Goal: Task Accomplishment & Management: Use online tool/utility

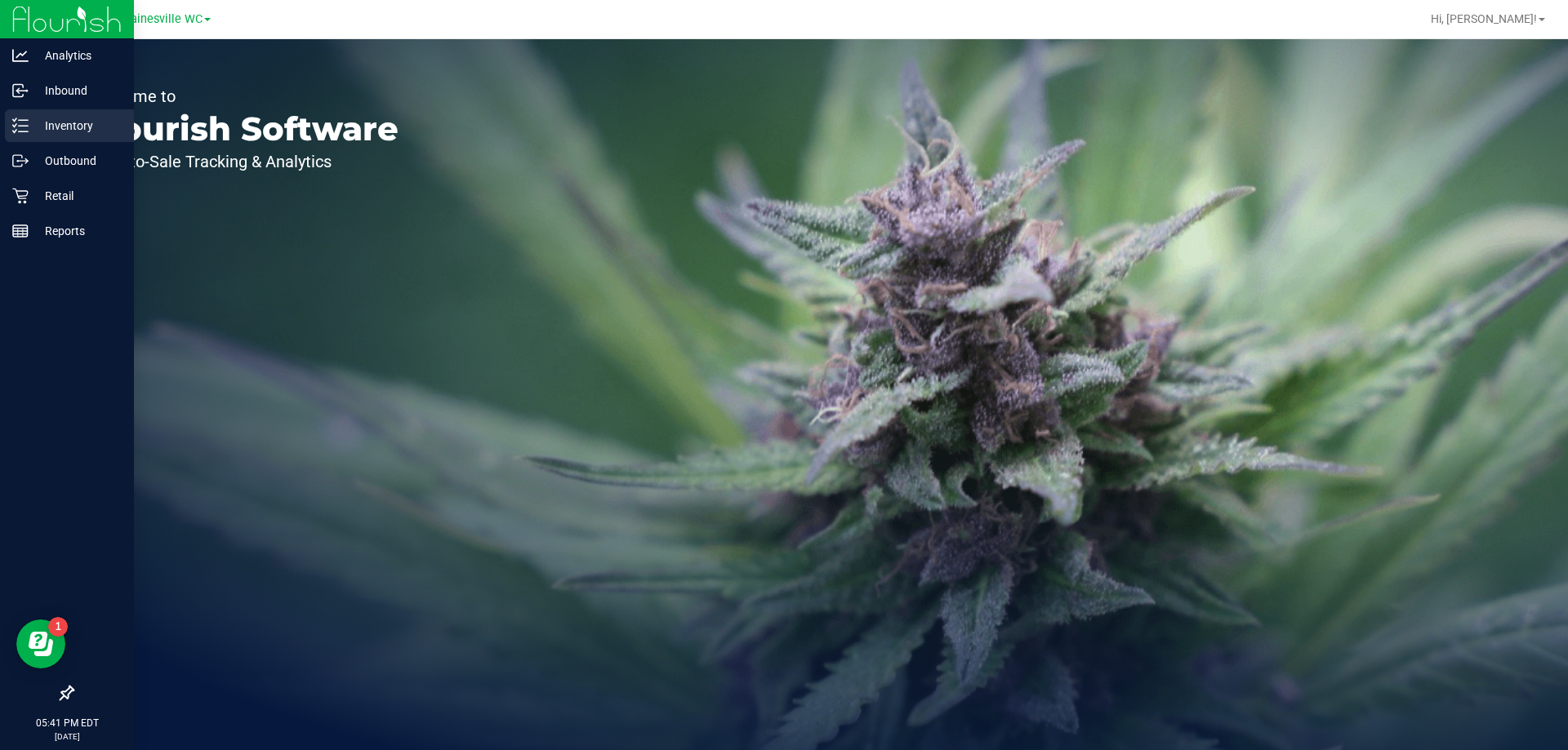
click at [56, 131] on p "Inventory" at bounding box center [77, 125] width 98 height 20
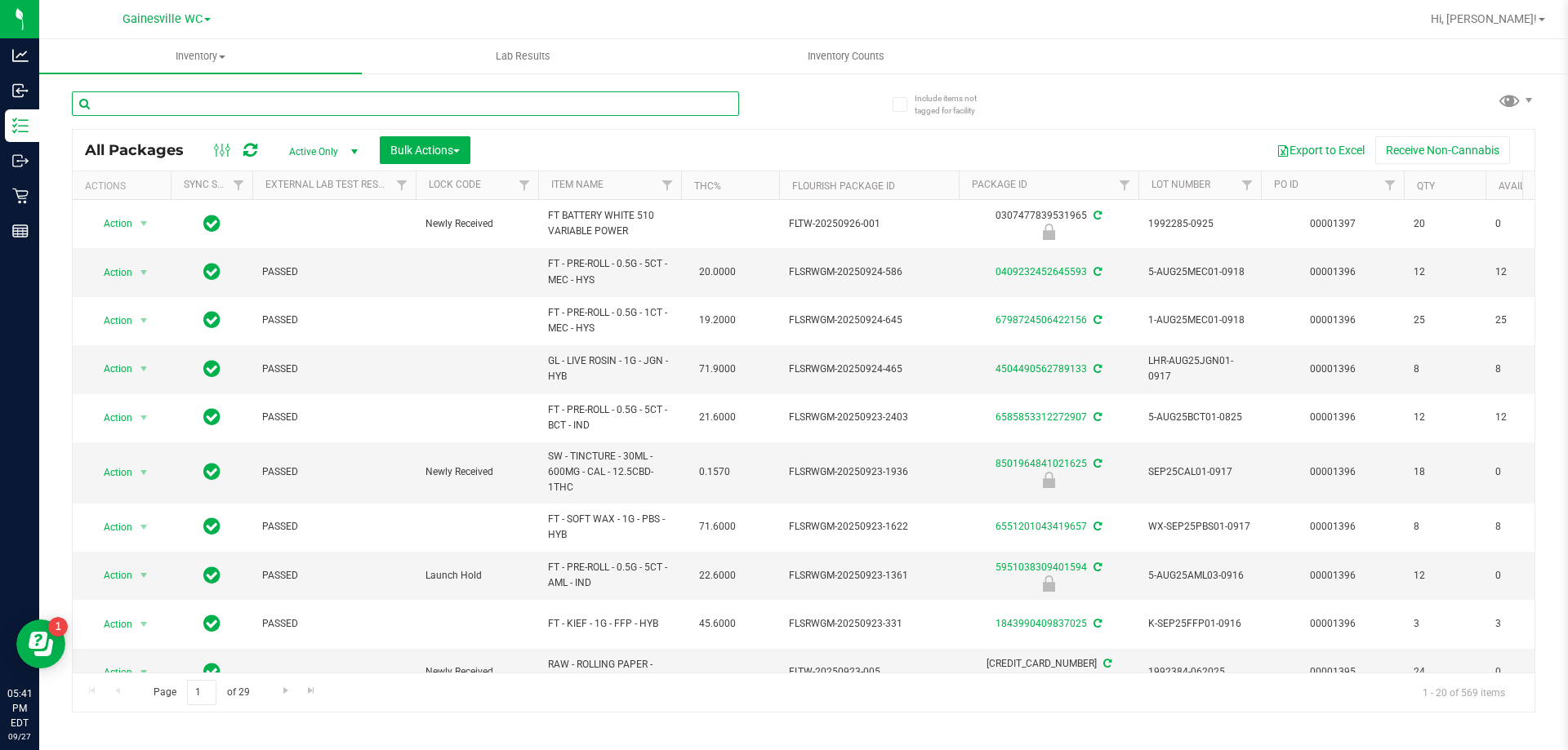
click at [233, 105] on input "text" at bounding box center [405, 104] width 667 height 25
type input "5645975023235135"
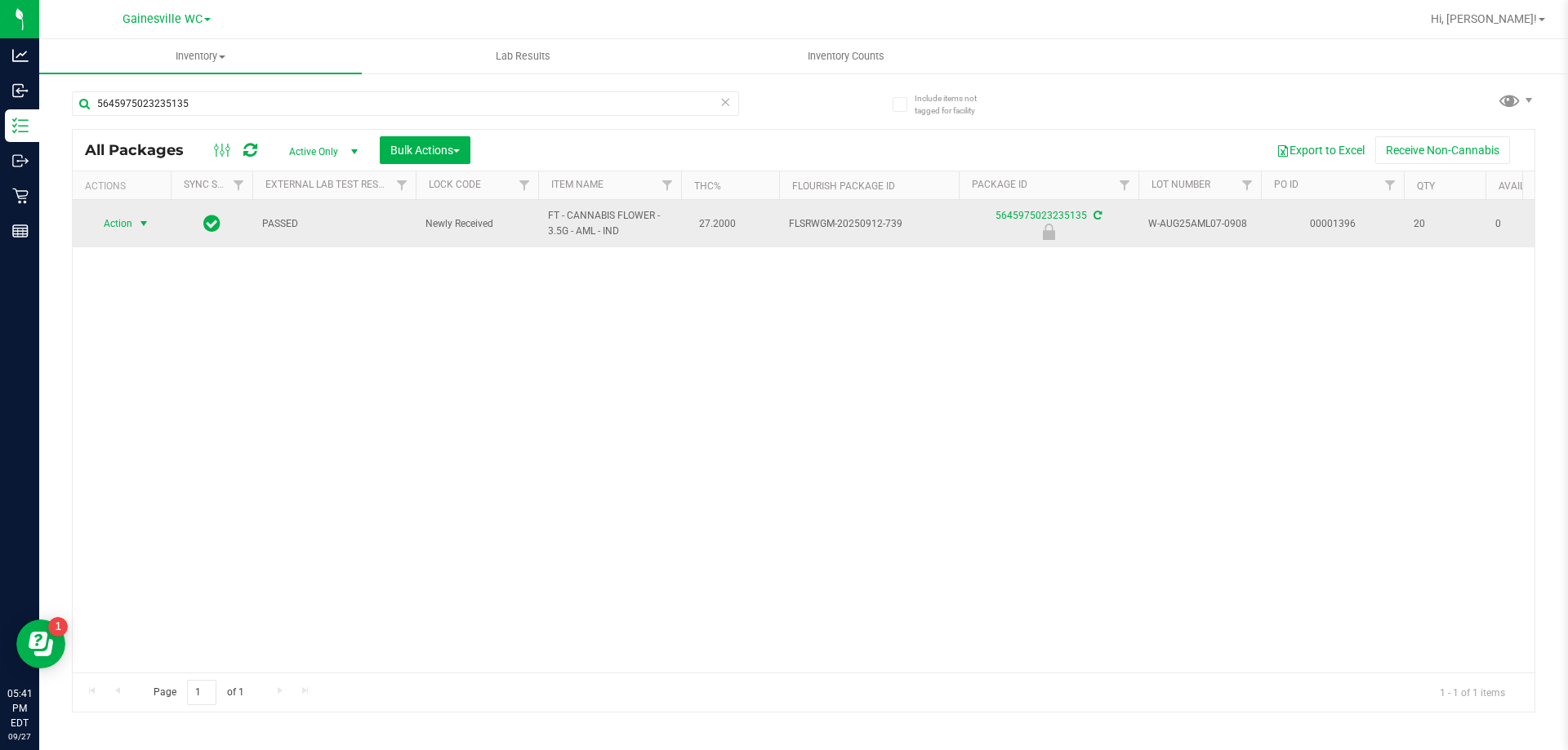
click at [145, 222] on span "select" at bounding box center [143, 223] width 13 height 13
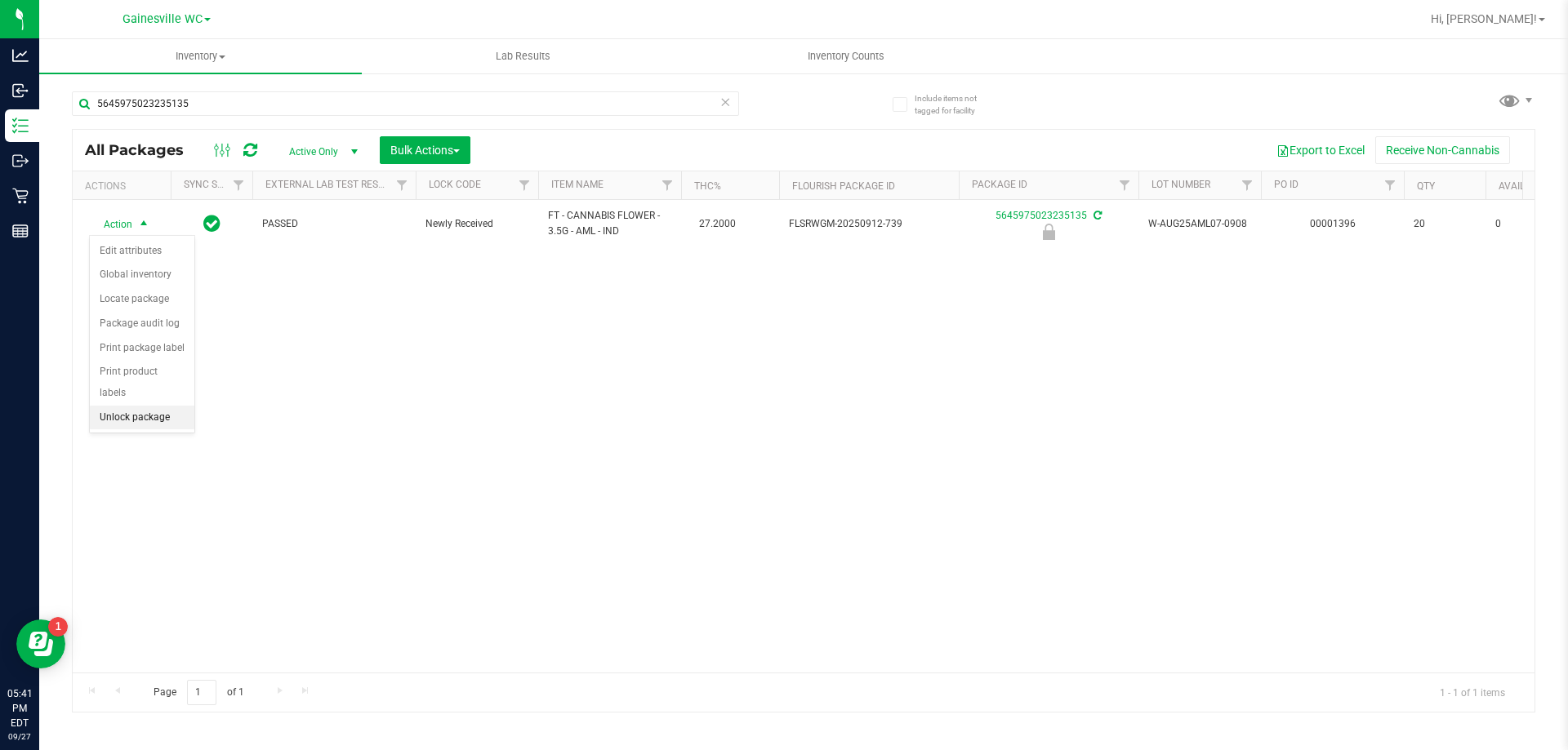
click at [138, 405] on li "Unlock package" at bounding box center [142, 417] width 105 height 25
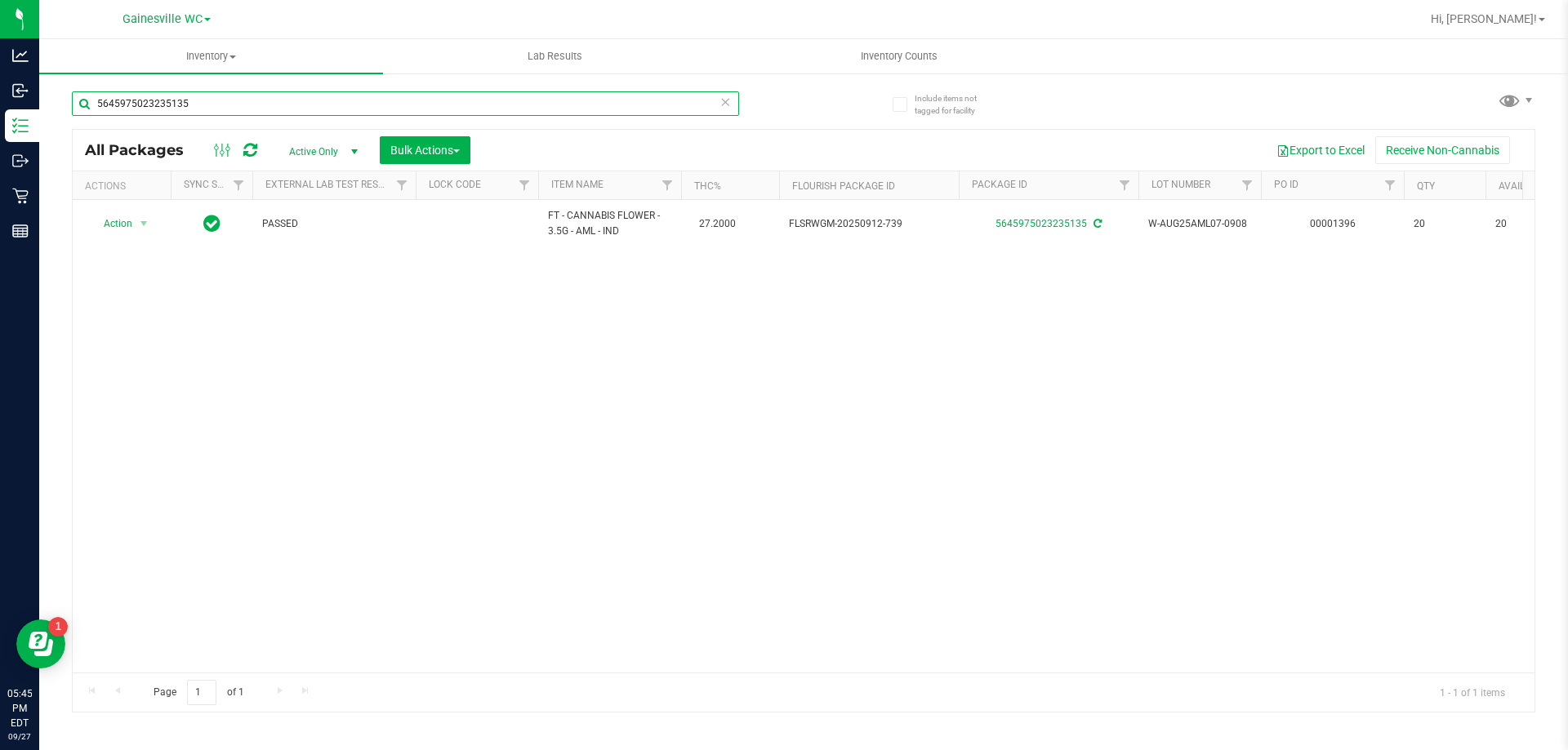
drag, startPoint x: 200, startPoint y: 113, endPoint x: 64, endPoint y: 113, distance: 136.0
click at [64, 113] on div "Include items not tagged for facility 5645975023235135 All Packages Active Only…" at bounding box center [804, 321] width 1528 height 498
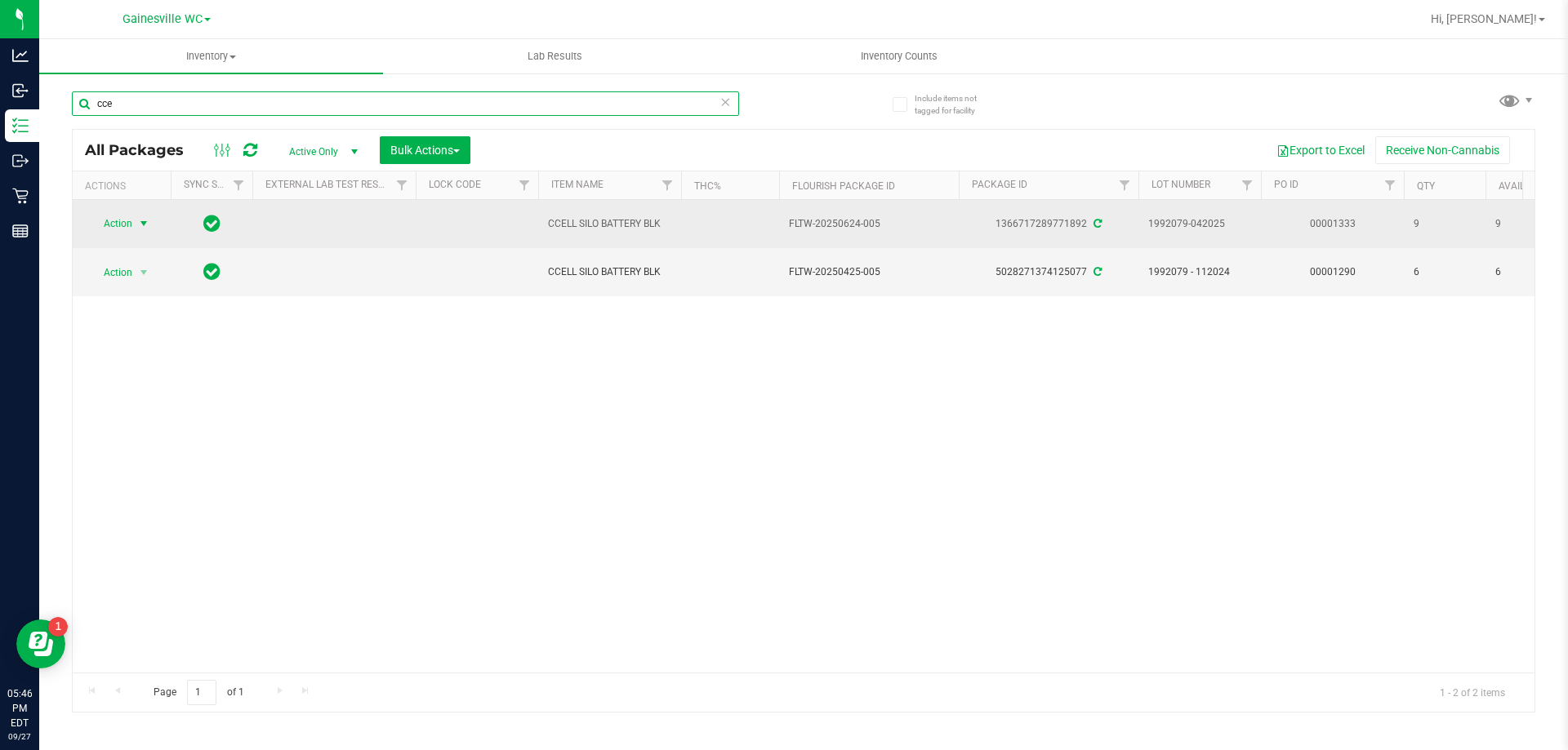
type input "cce"
click at [100, 223] on span "Action" at bounding box center [111, 223] width 44 height 23
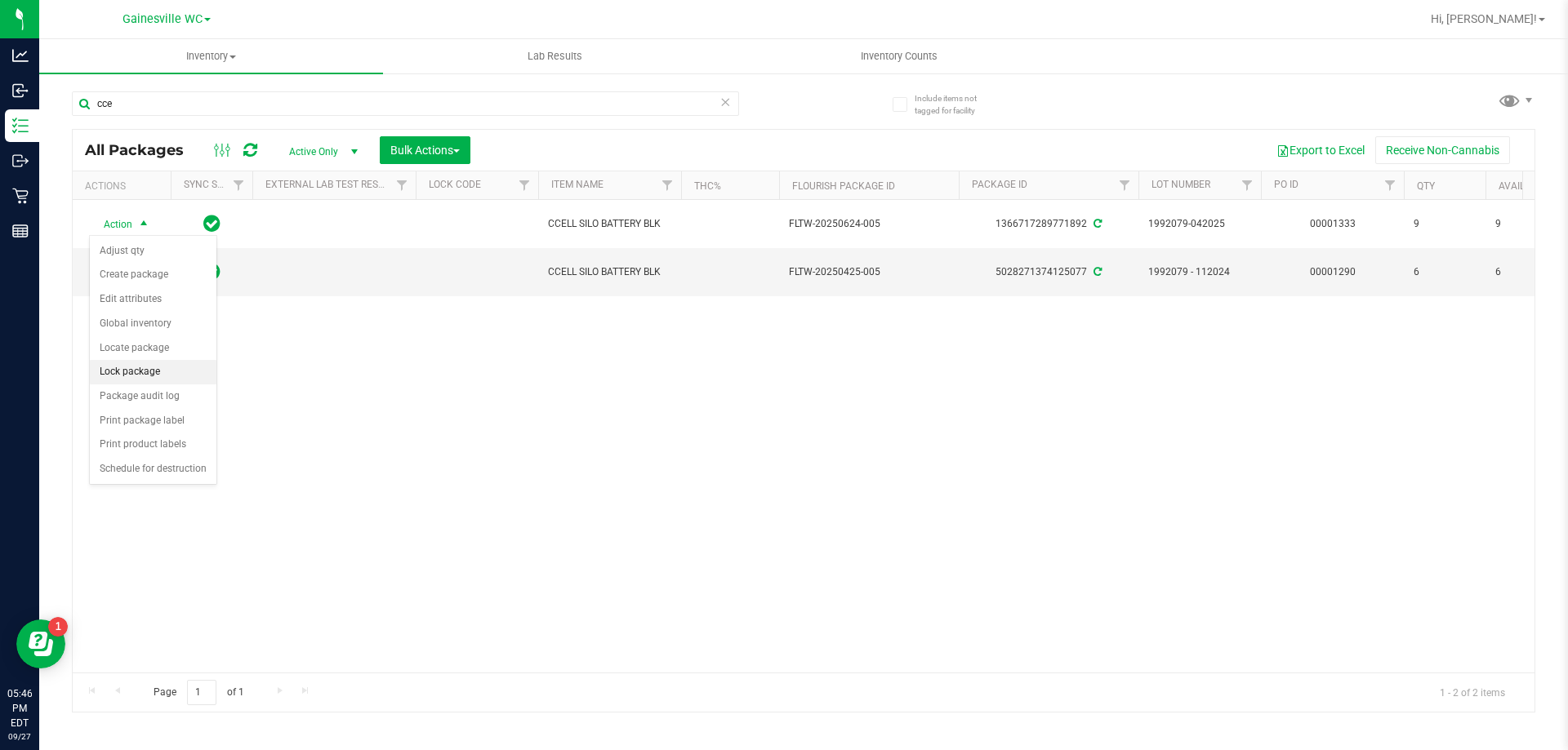
click at [128, 364] on li "Lock package" at bounding box center [153, 372] width 127 height 25
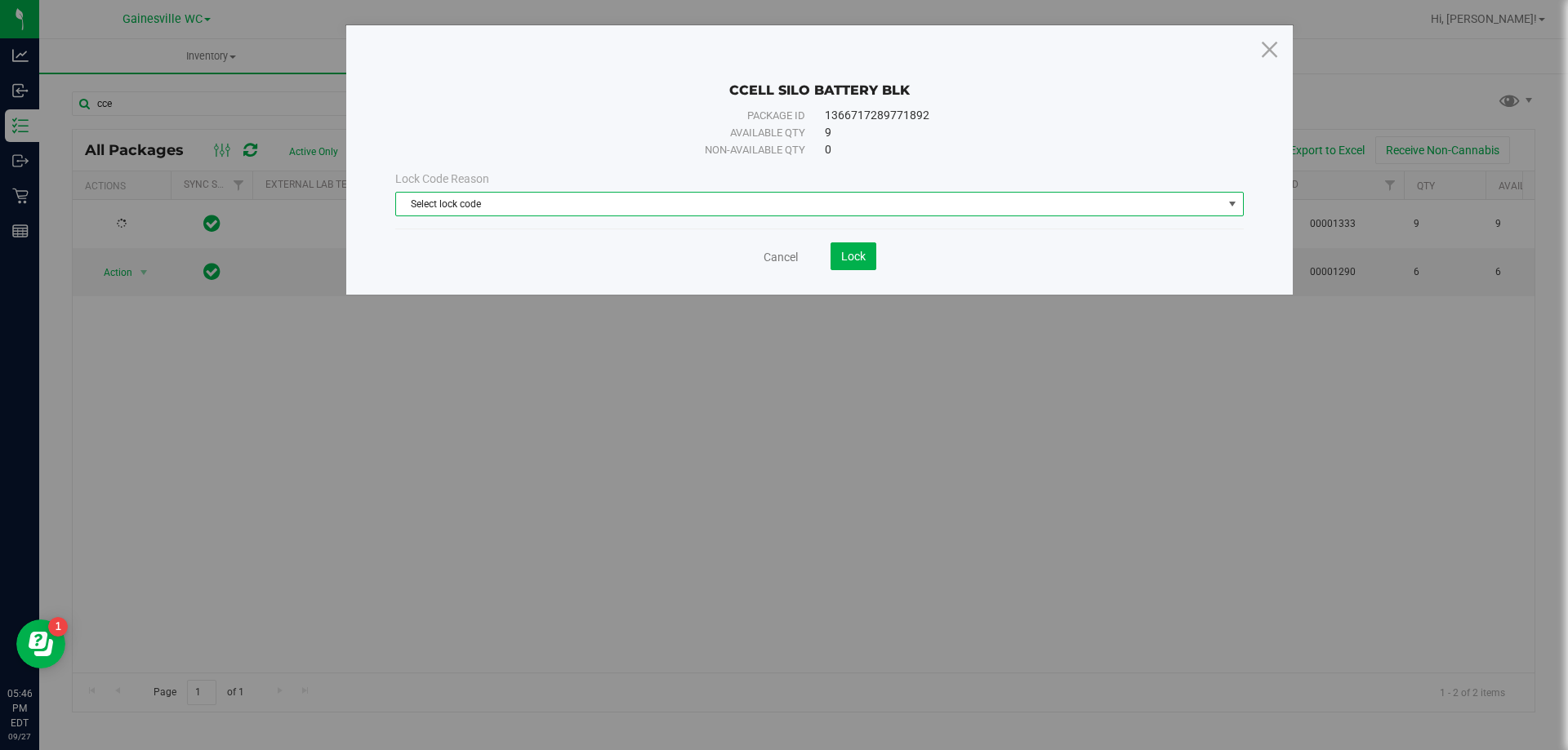
click at [417, 208] on span "Select lock code" at bounding box center [810, 204] width 827 height 23
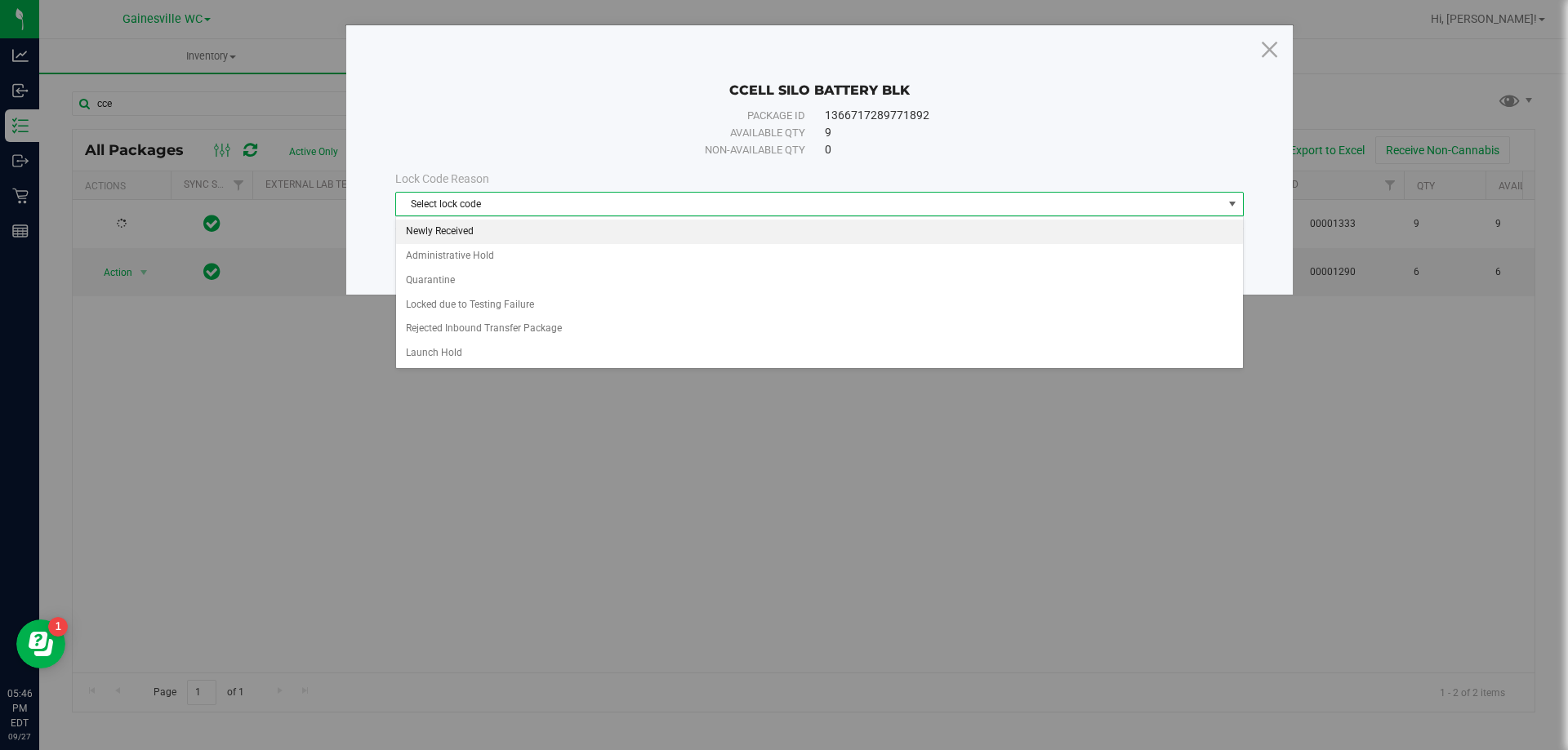
click at [420, 240] on li "Newly Received" at bounding box center [820, 231] width 846 height 25
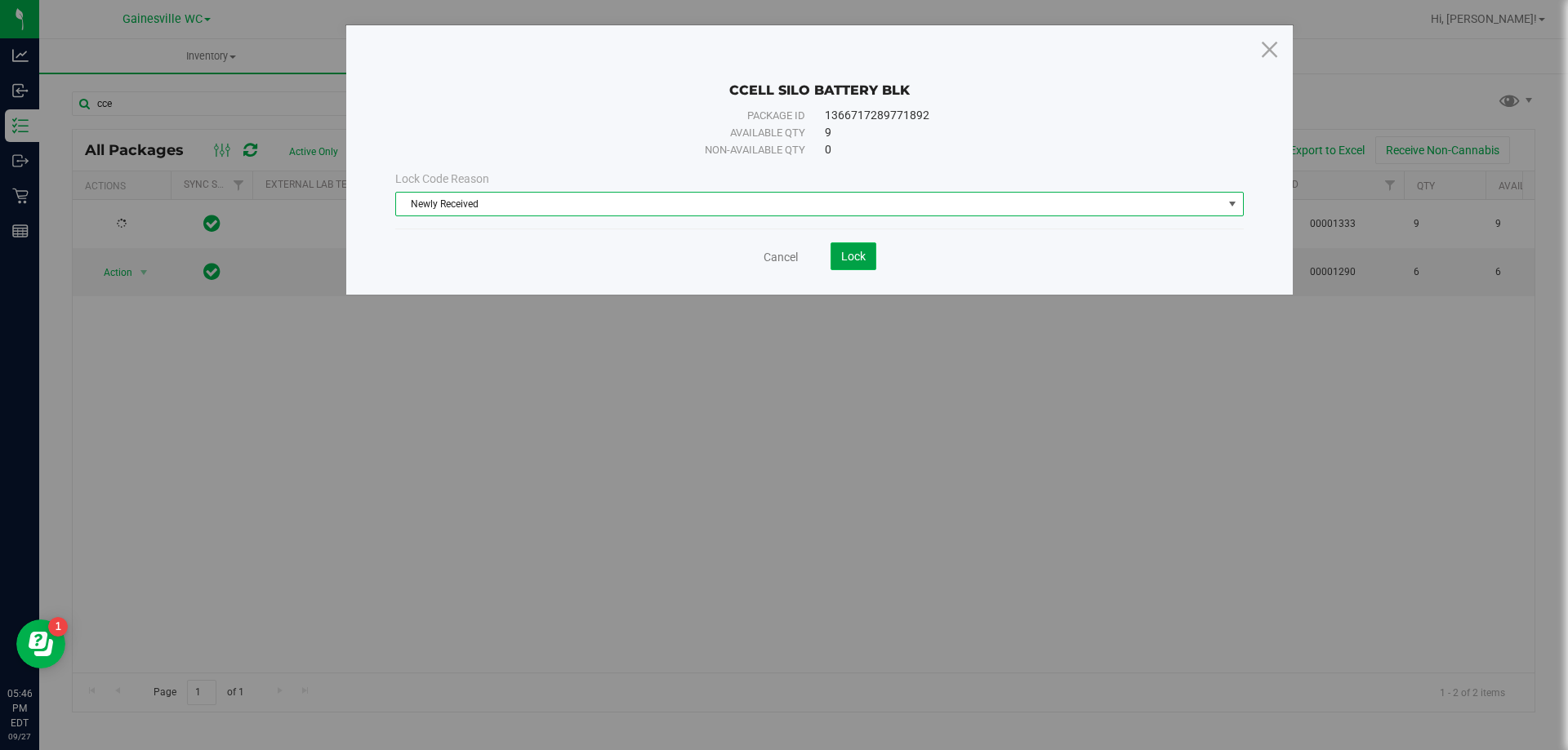
click at [842, 253] on span "Lock" at bounding box center [853, 256] width 25 height 13
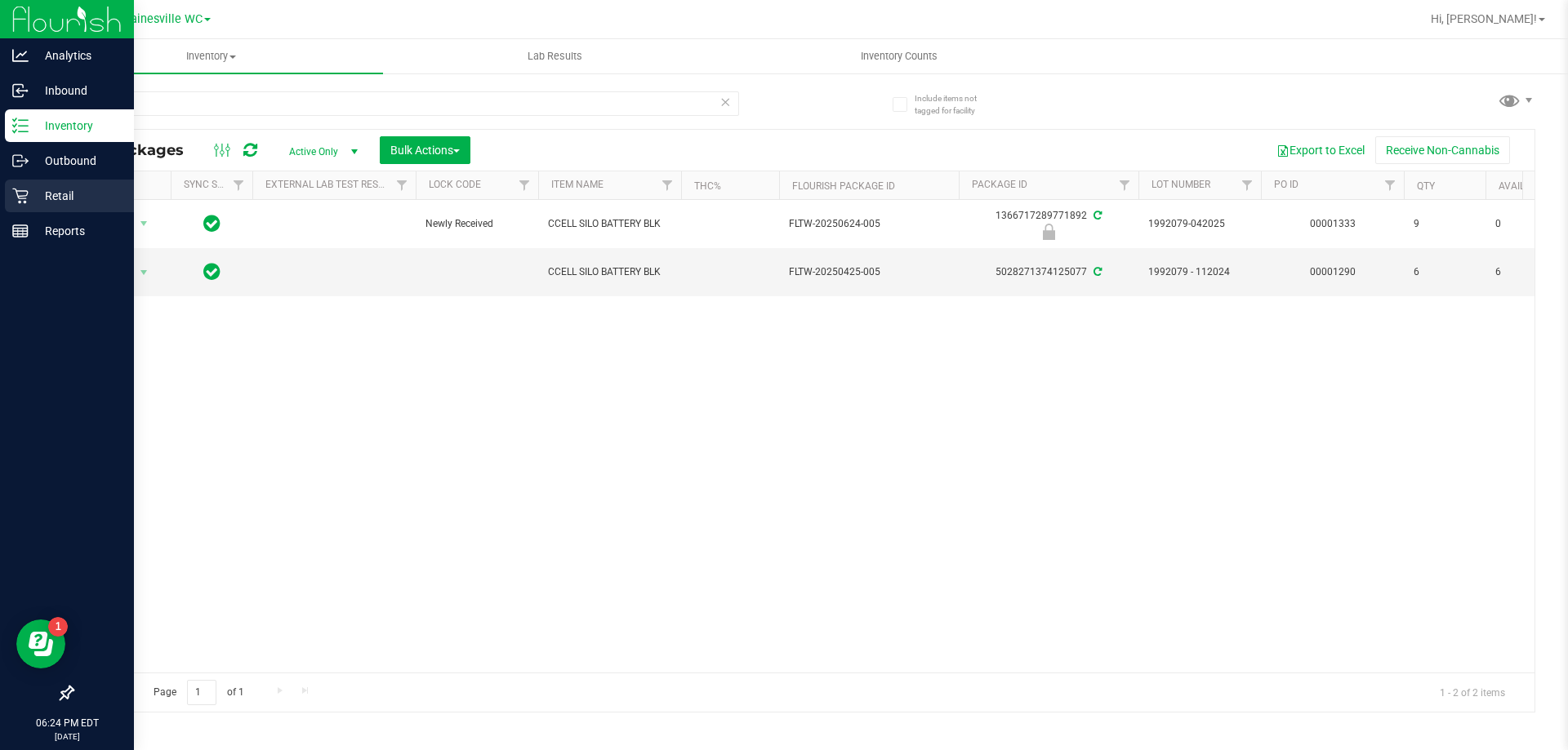
click at [45, 205] on p "Retail" at bounding box center [77, 196] width 98 height 20
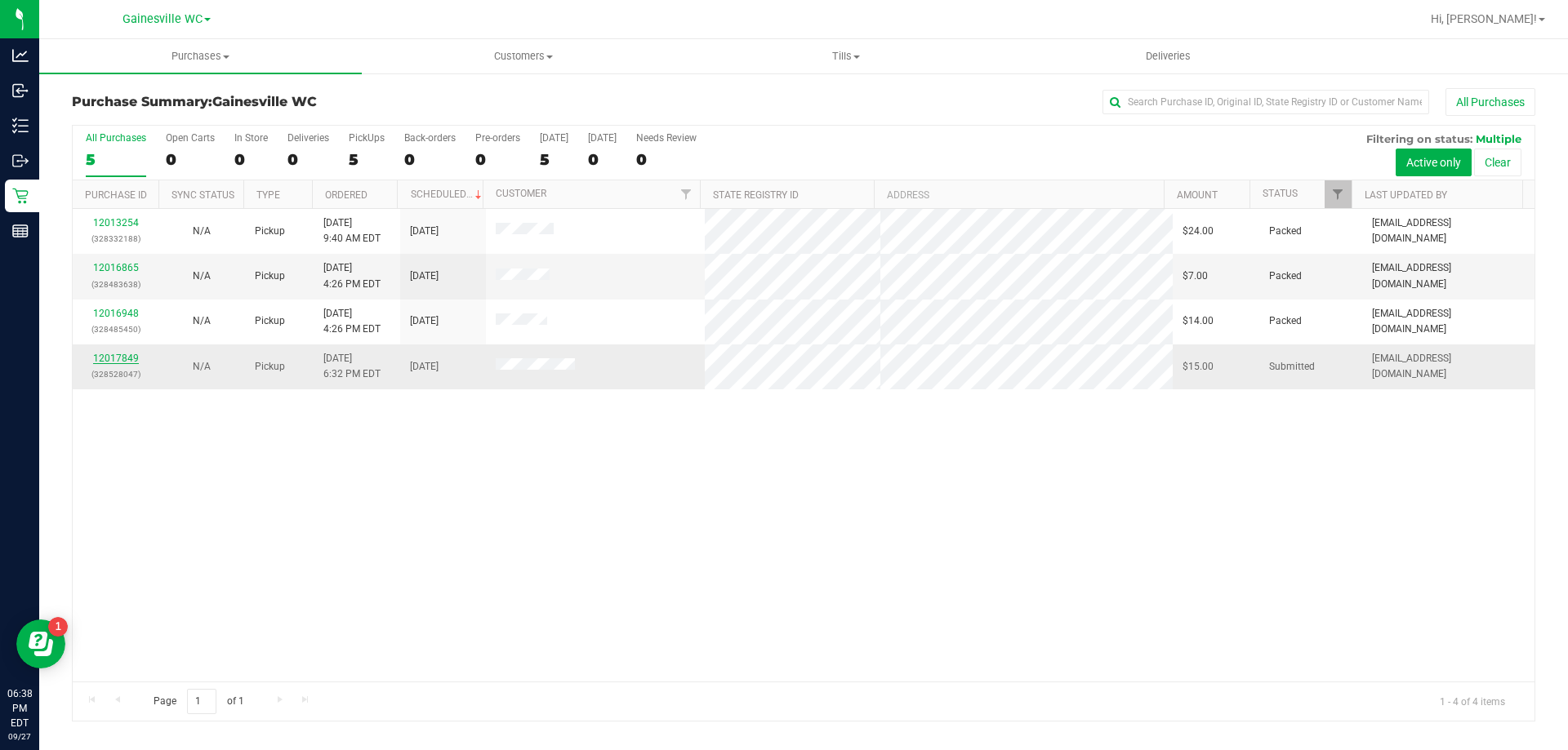
click at [123, 354] on link "12017849" at bounding box center [116, 359] width 45 height 12
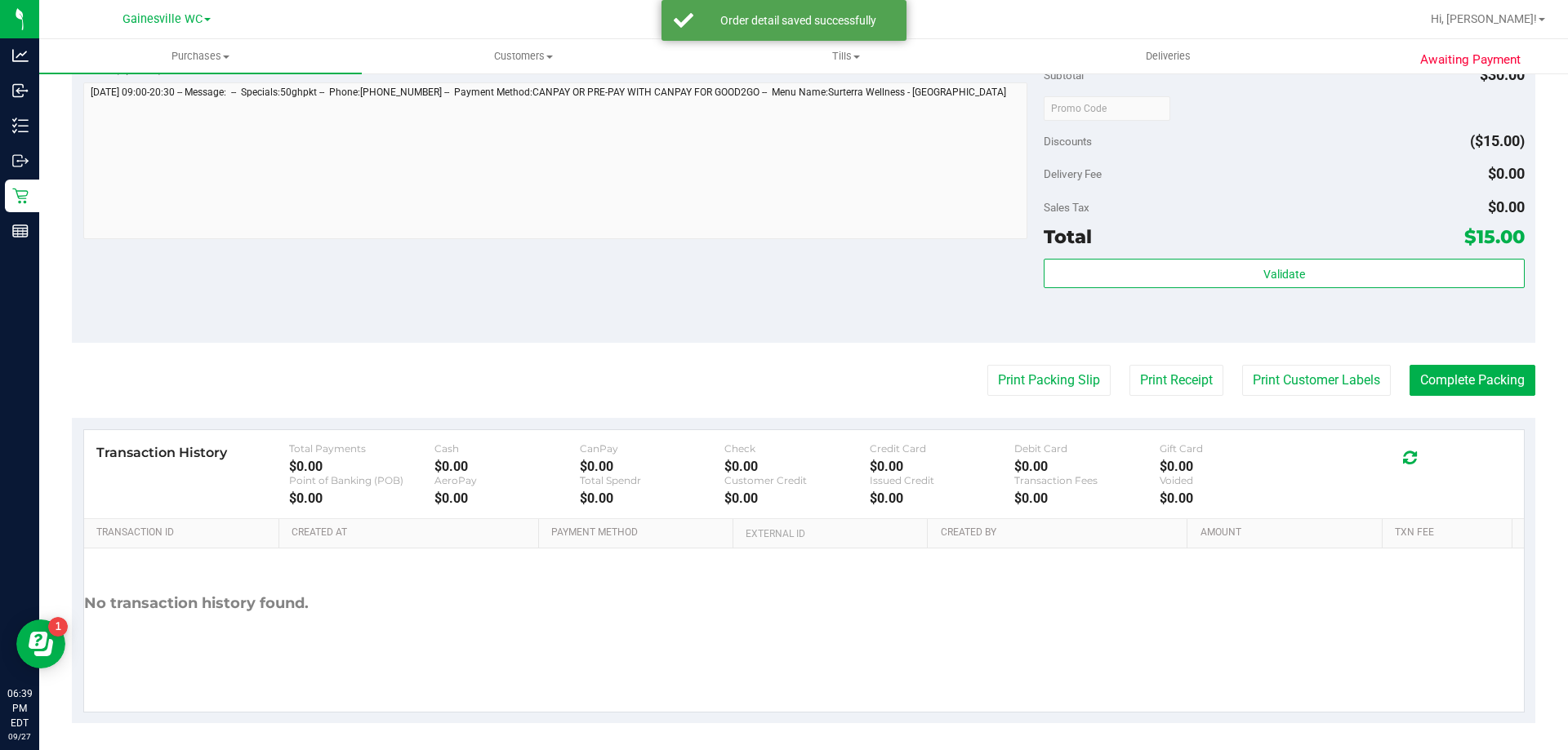
scroll to position [584, 0]
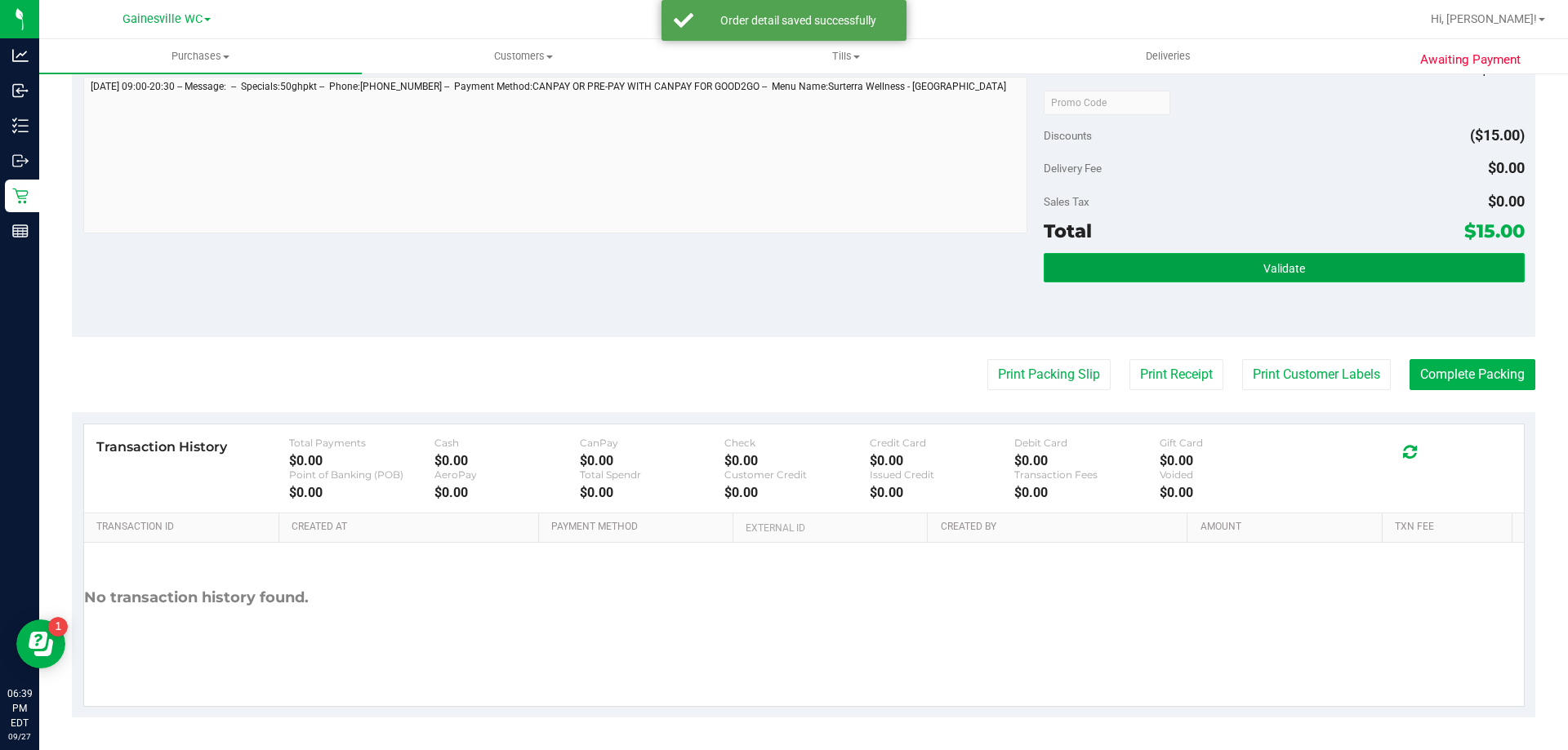
click at [1076, 258] on button "Validate" at bounding box center [1284, 268] width 480 height 30
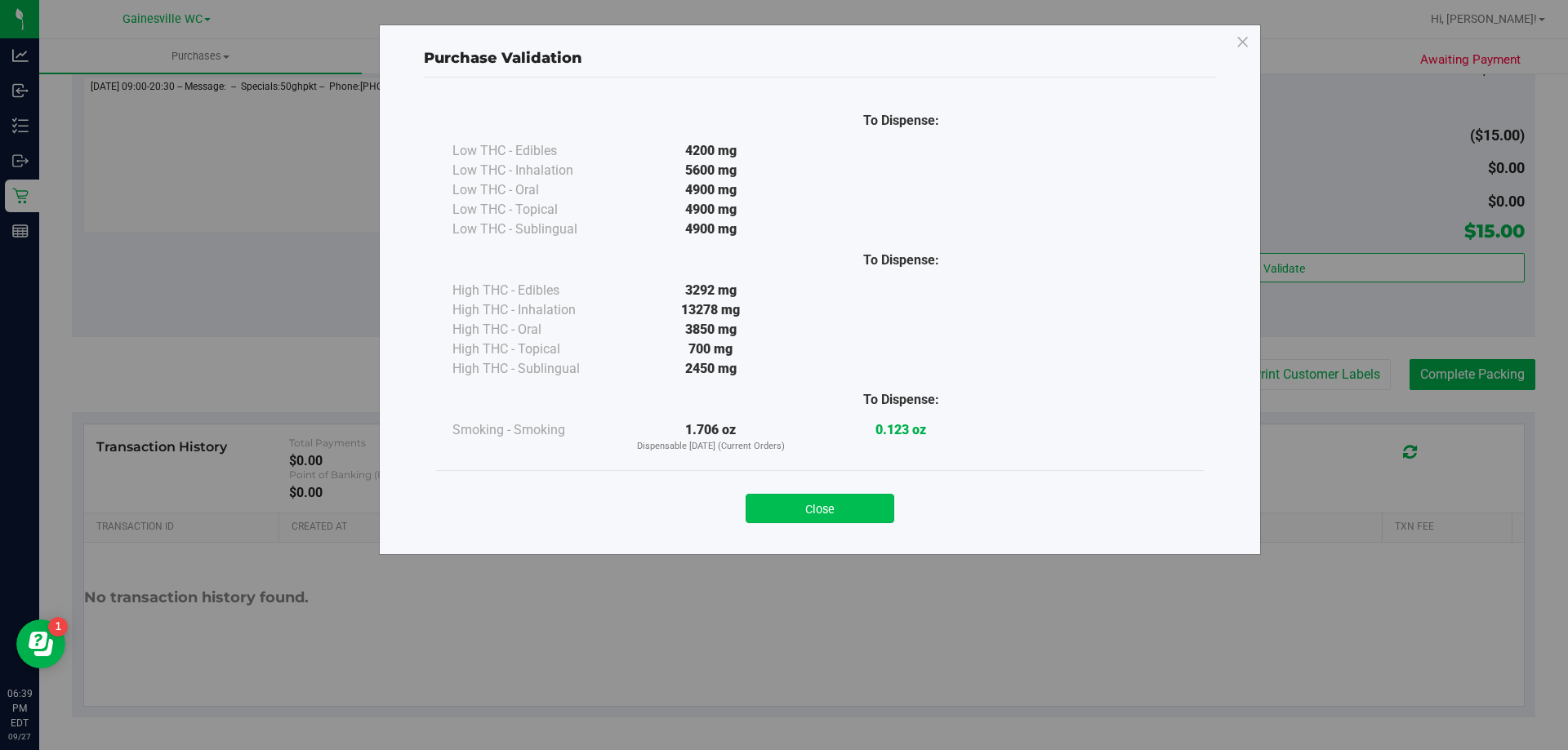
click at [794, 500] on button "Close" at bounding box center [820, 509] width 148 height 30
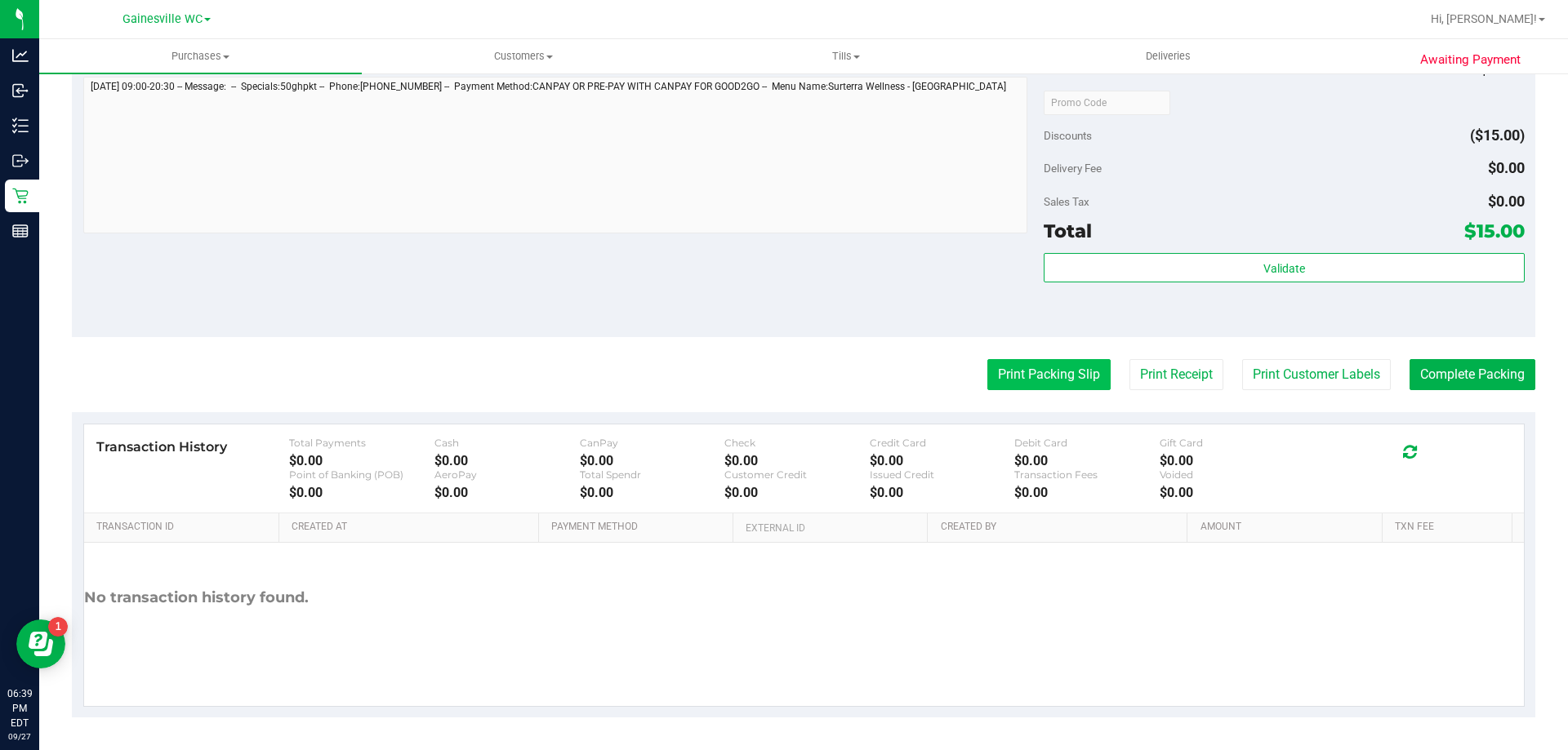
click at [1011, 373] on button "Print Packing Slip" at bounding box center [1049, 374] width 124 height 31
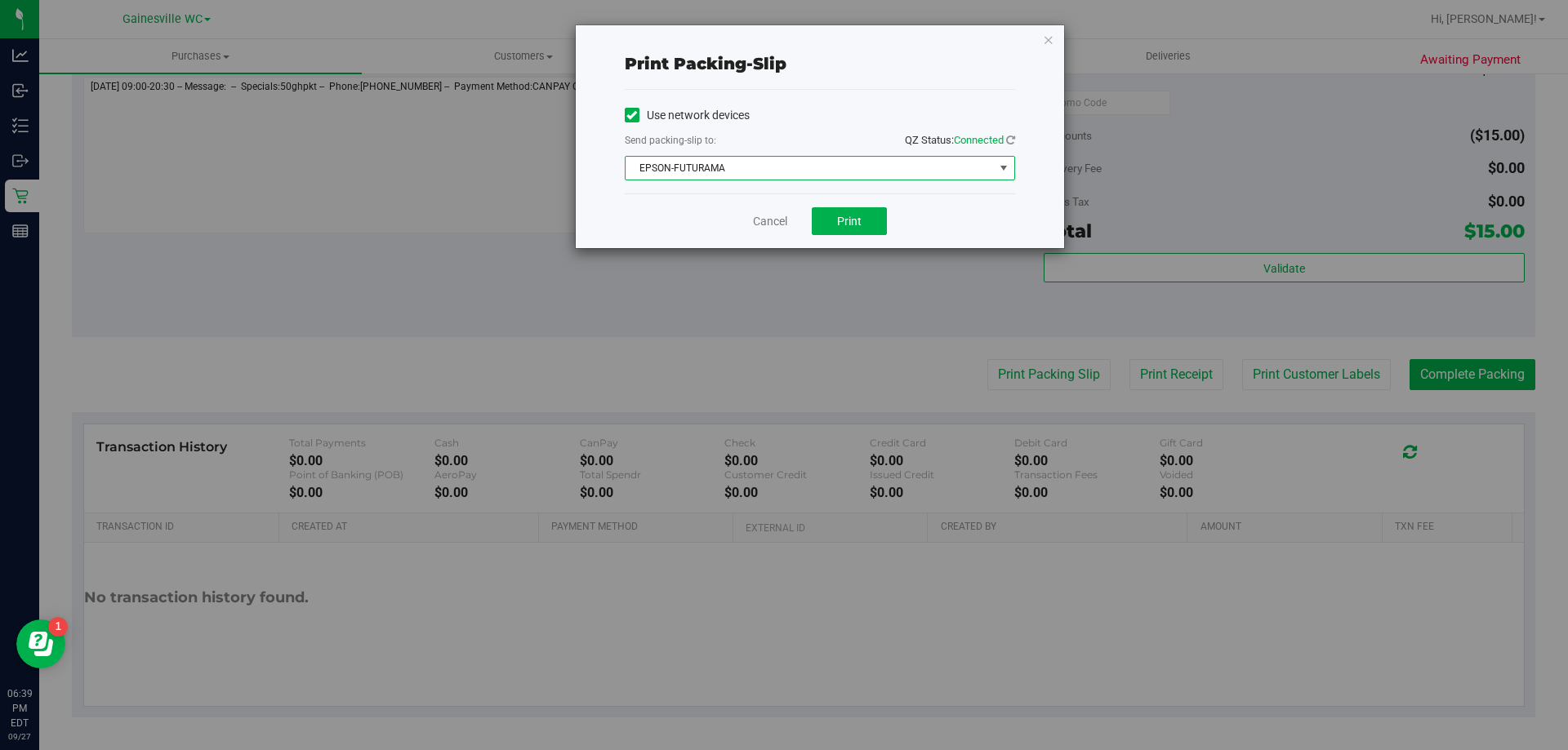
click at [855, 167] on span "EPSON-FUTURAMA" at bounding box center [810, 168] width 368 height 23
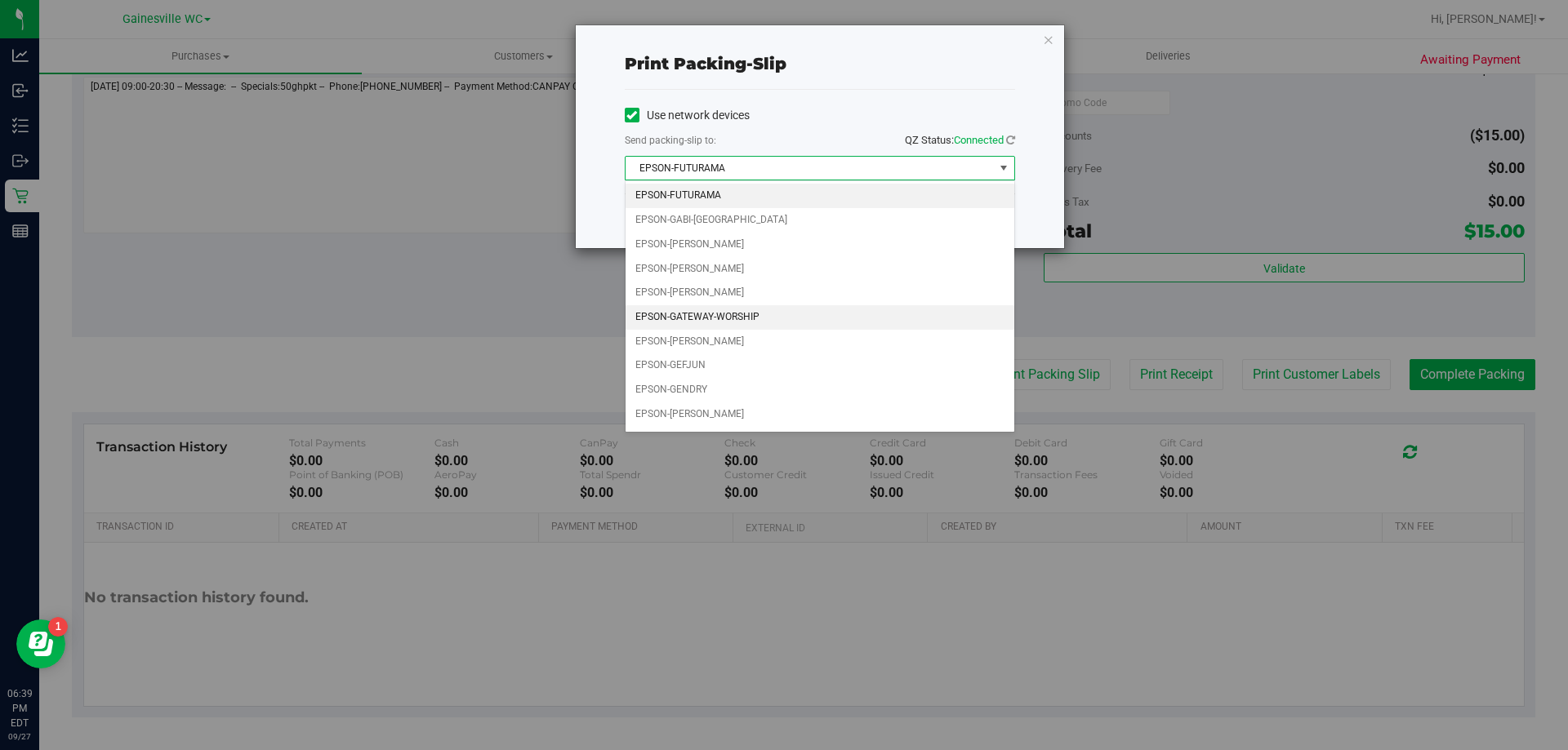
click at [714, 310] on li "EPSON-GATEWAY-WORSHIP" at bounding box center [820, 317] width 389 height 25
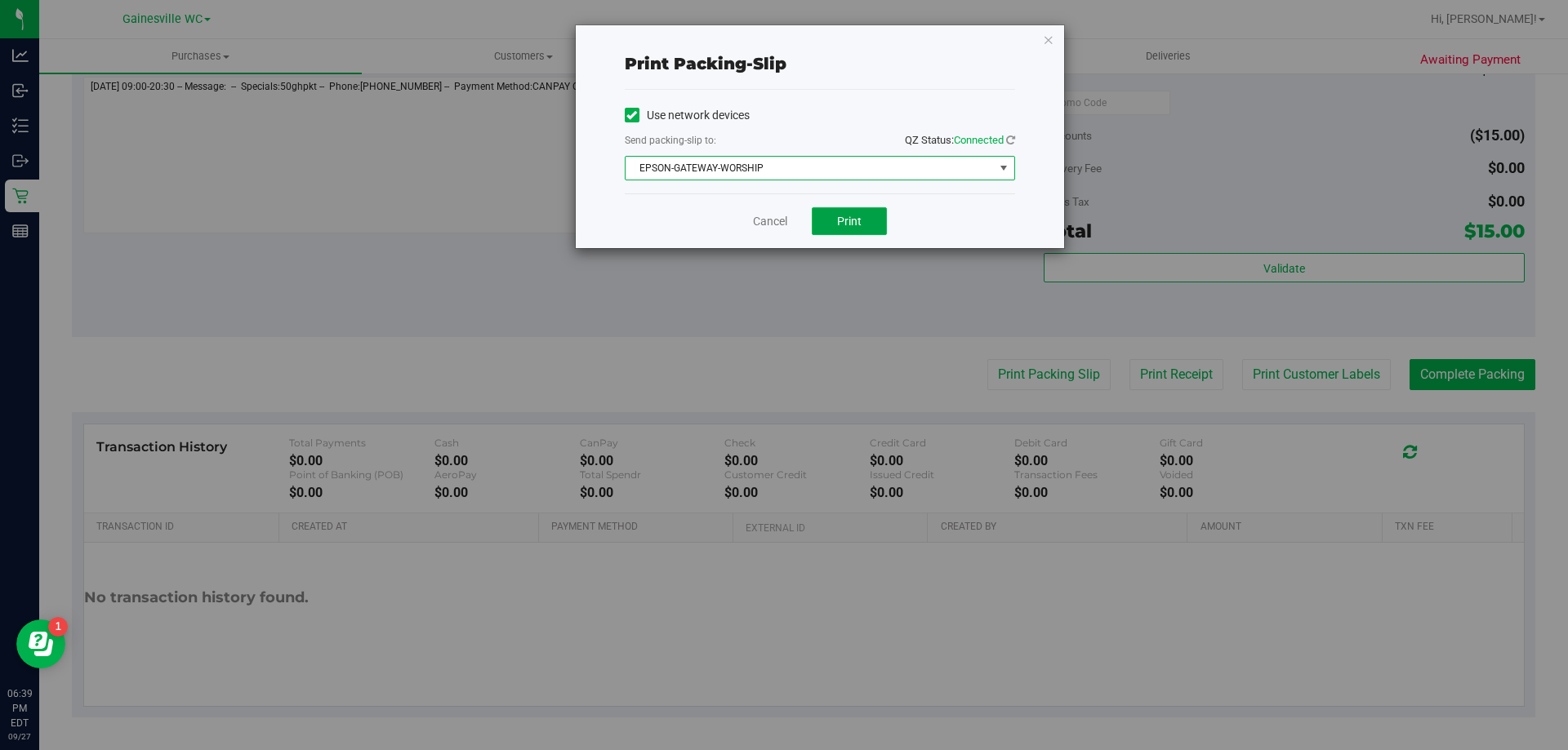
click at [867, 218] on button "Print" at bounding box center [849, 221] width 75 height 28
click at [768, 166] on span "EPSON-GATEWAY-WORSHIP" at bounding box center [810, 168] width 368 height 23
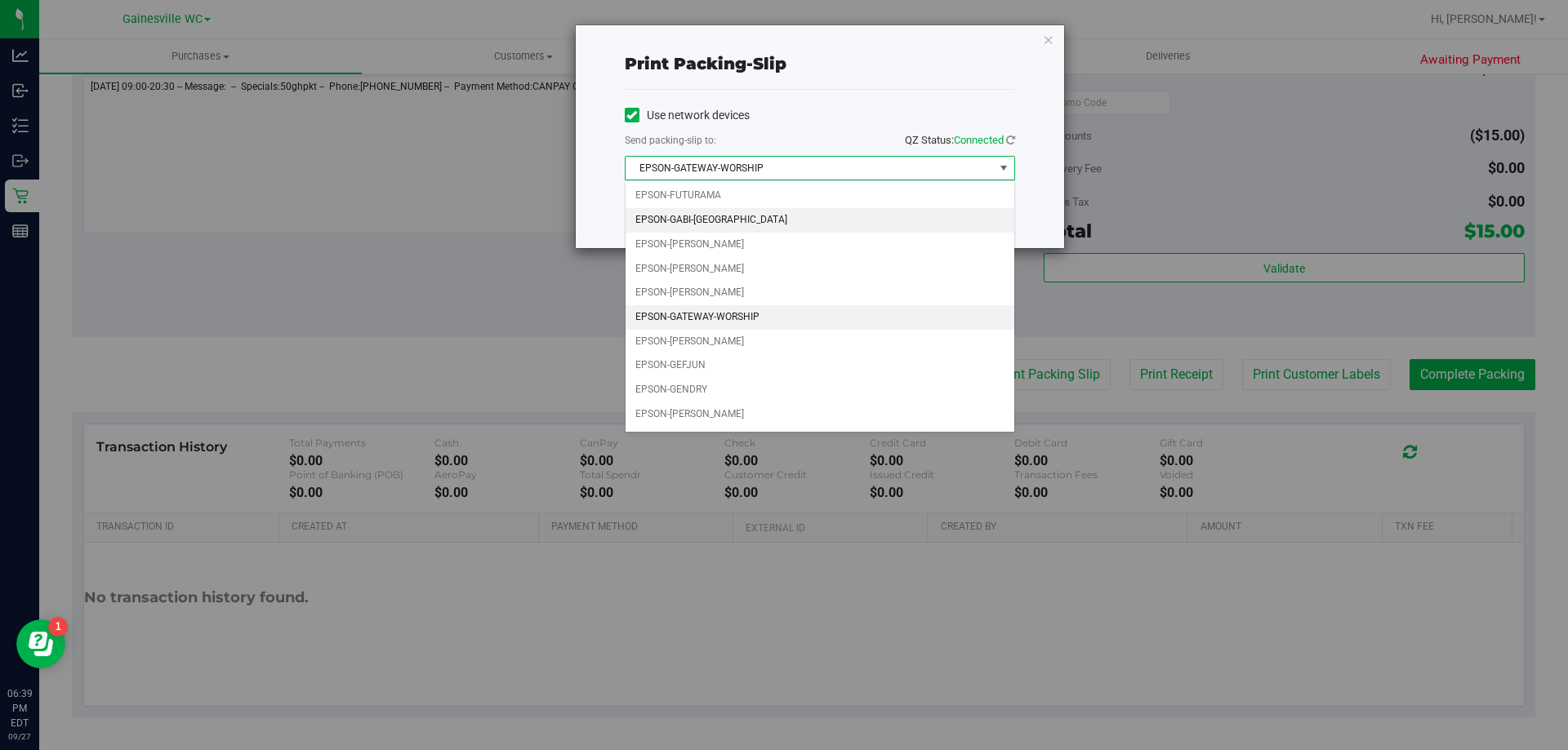
click at [738, 218] on li "EPSON-GABI-[GEOGRAPHIC_DATA]" at bounding box center [820, 220] width 389 height 25
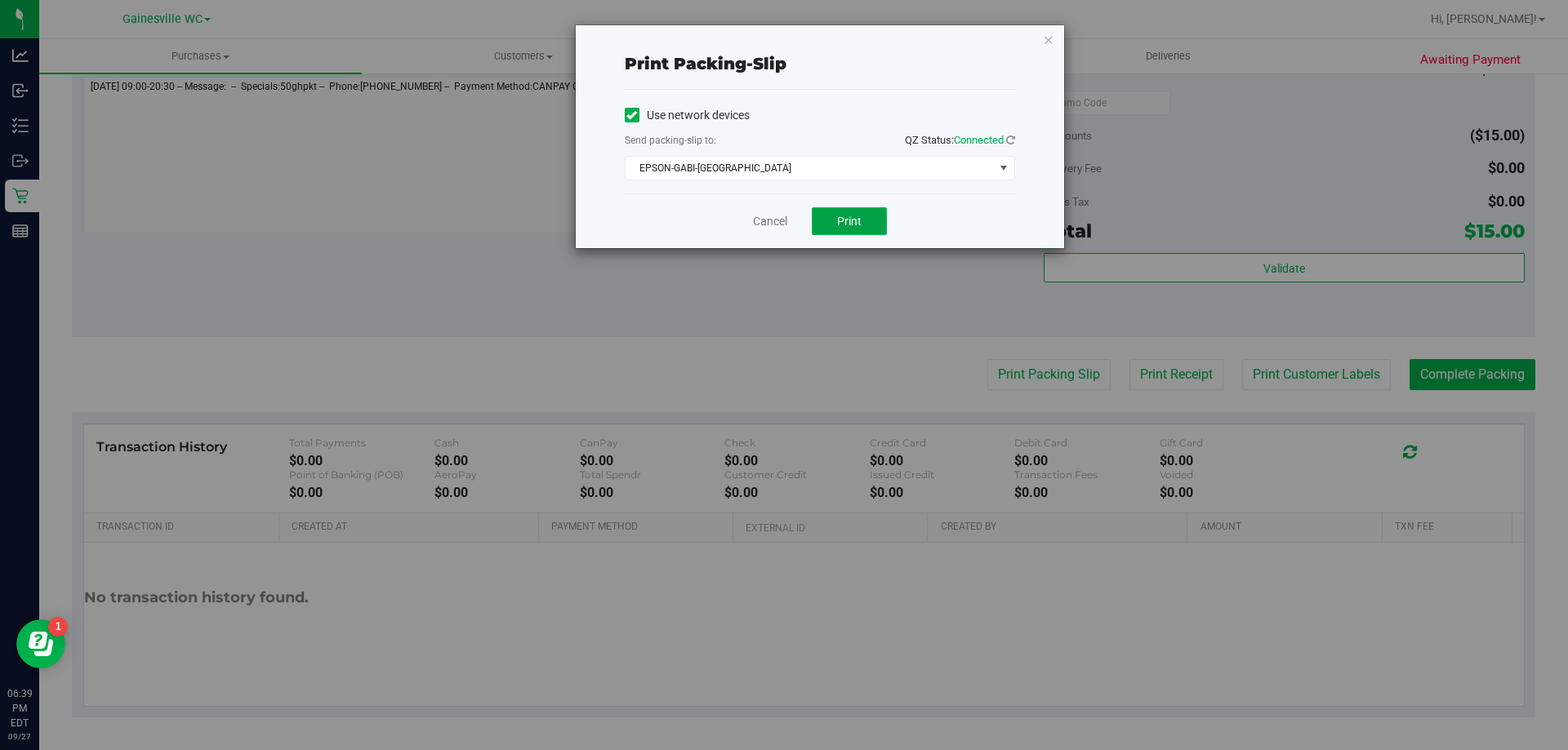
click at [827, 214] on button "Print" at bounding box center [849, 221] width 75 height 28
click at [760, 223] on link "Cancel" at bounding box center [770, 221] width 35 height 17
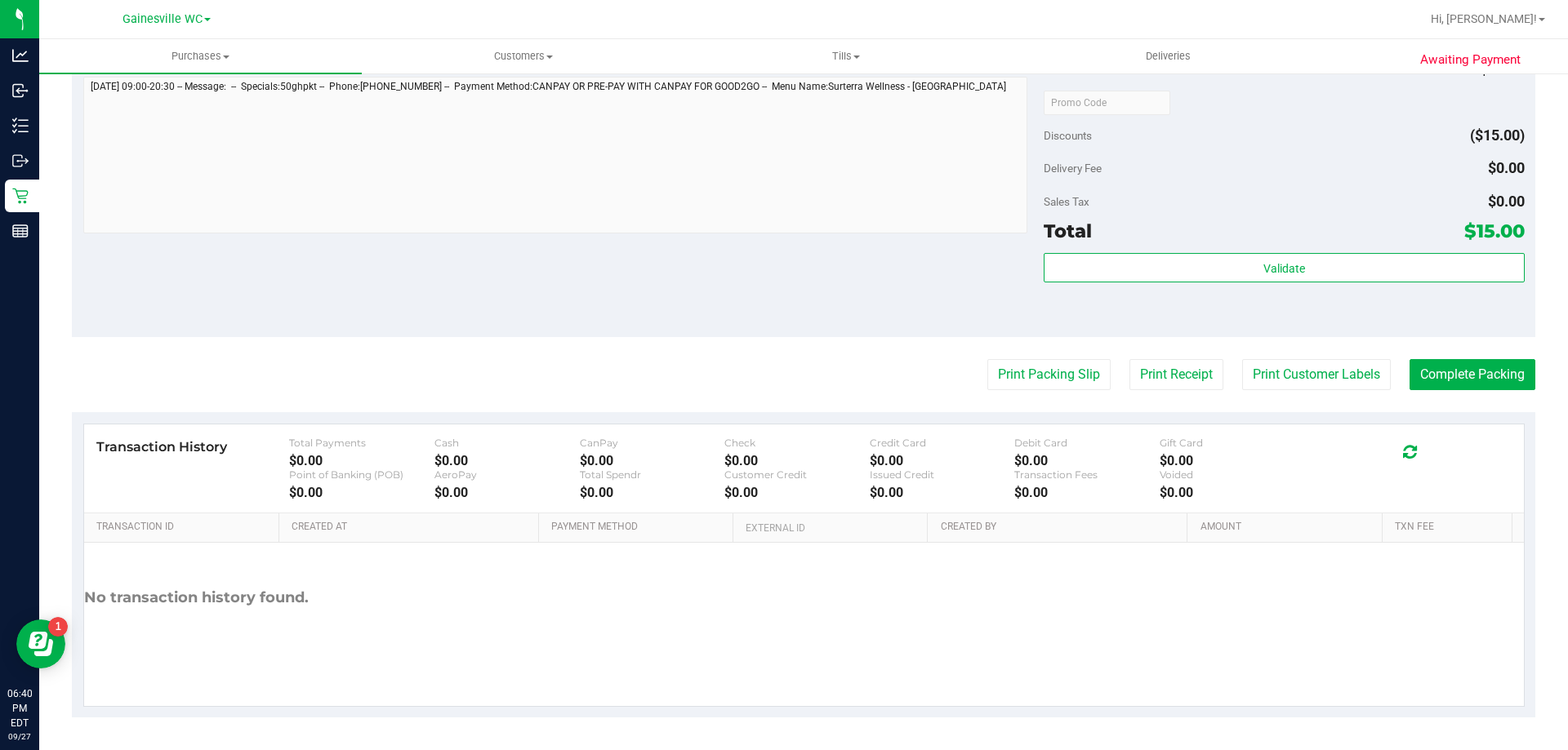
click at [1485, 357] on purchase-details "Back Edit Purchase Cancel Purchase View Profile # 12017849 BioTrack ID: - Submi…" at bounding box center [804, 111] width 1463 height 1213
click at [1426, 374] on button "Complete Packing" at bounding box center [1472, 374] width 126 height 31
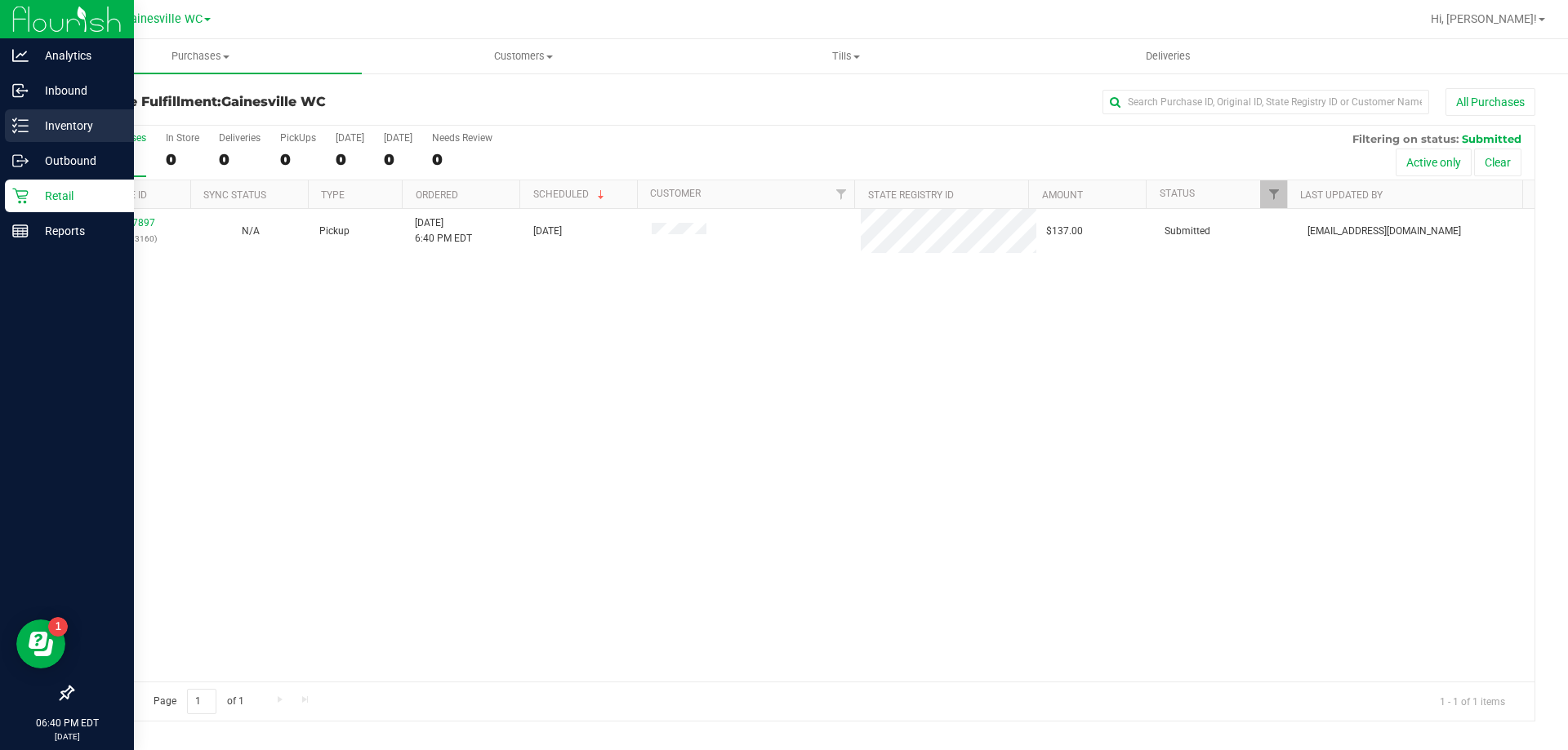
click at [61, 128] on p "Inventory" at bounding box center [77, 125] width 98 height 20
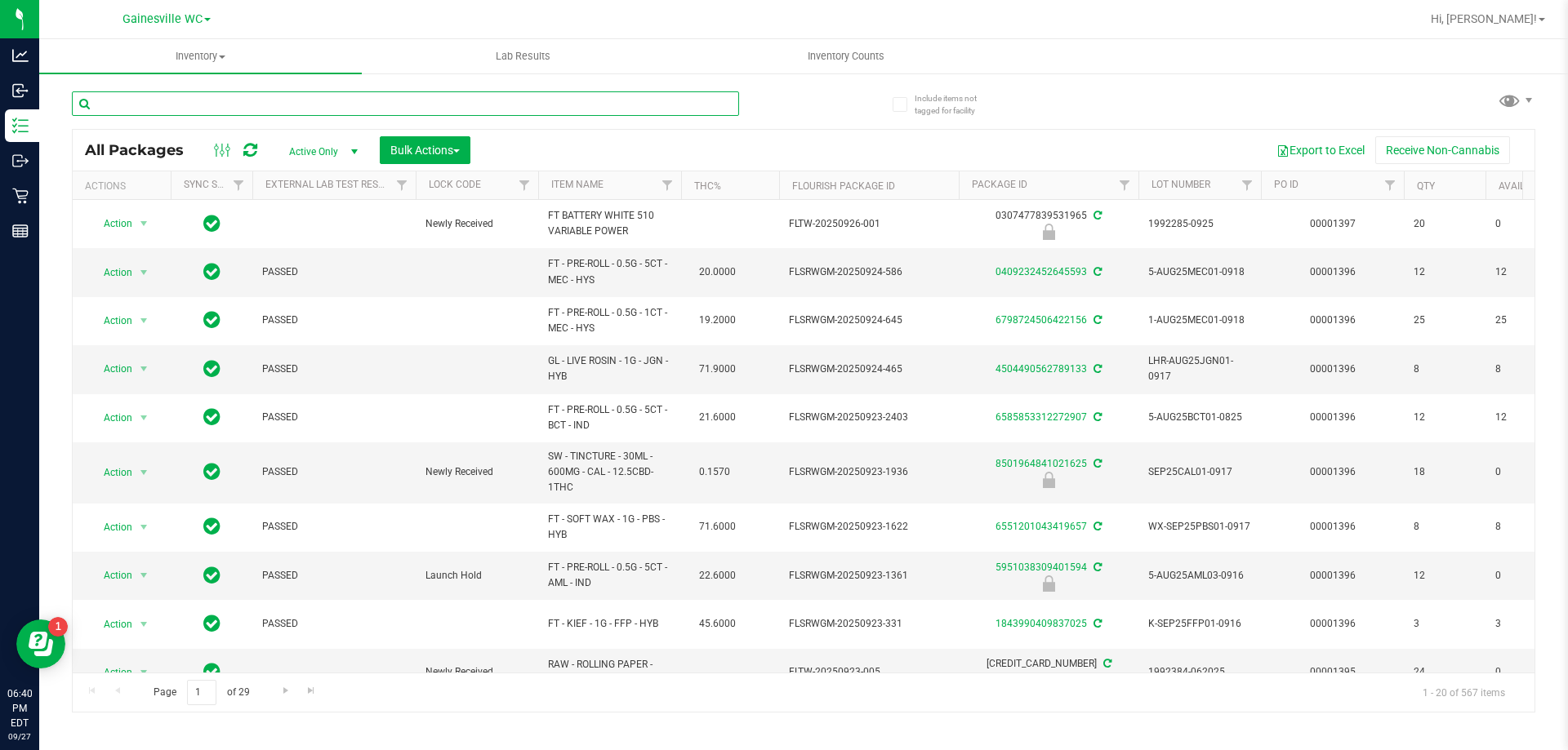
click at [245, 102] on input "text" at bounding box center [405, 104] width 667 height 25
type input "6231644820225792"
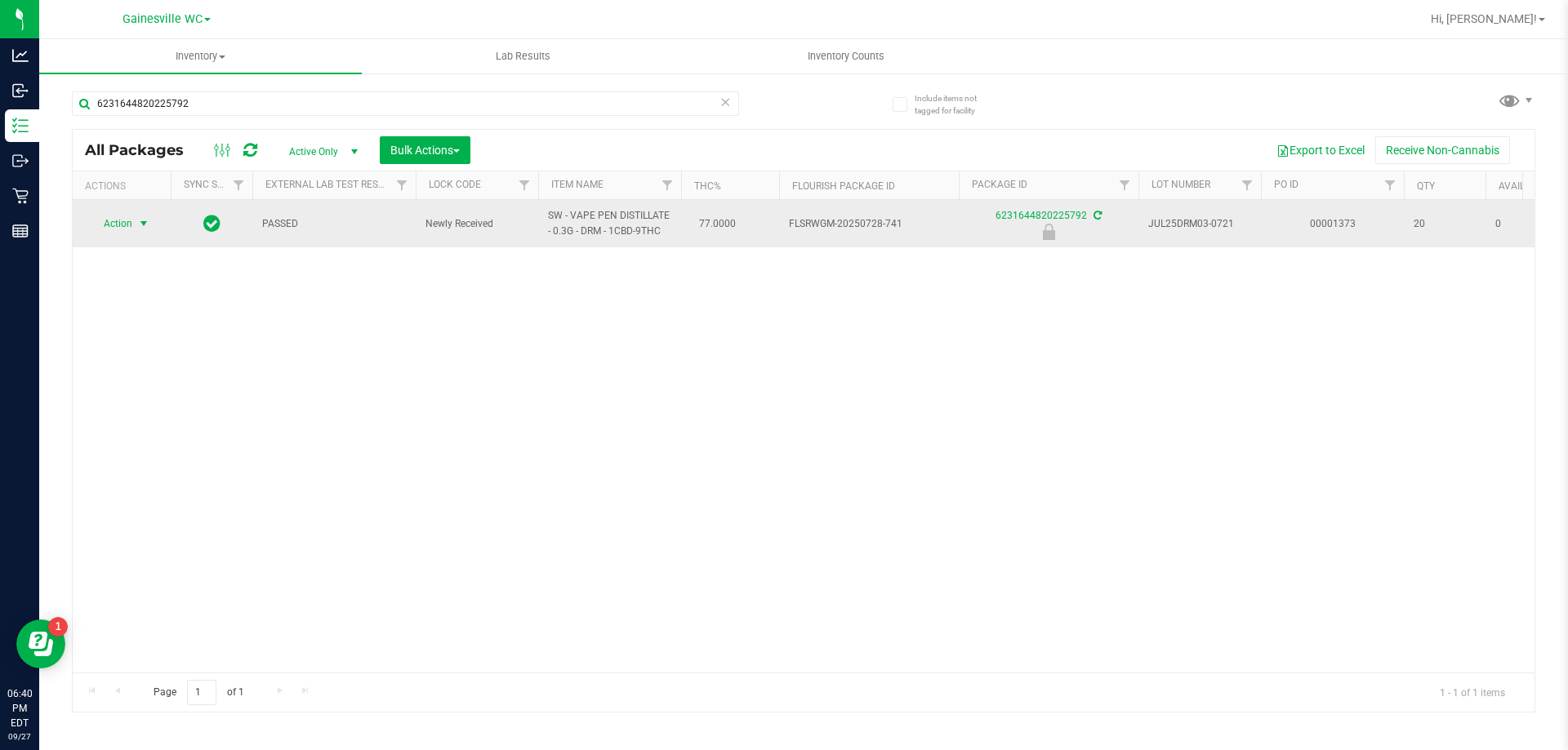
click at [145, 227] on span "select" at bounding box center [143, 223] width 13 height 13
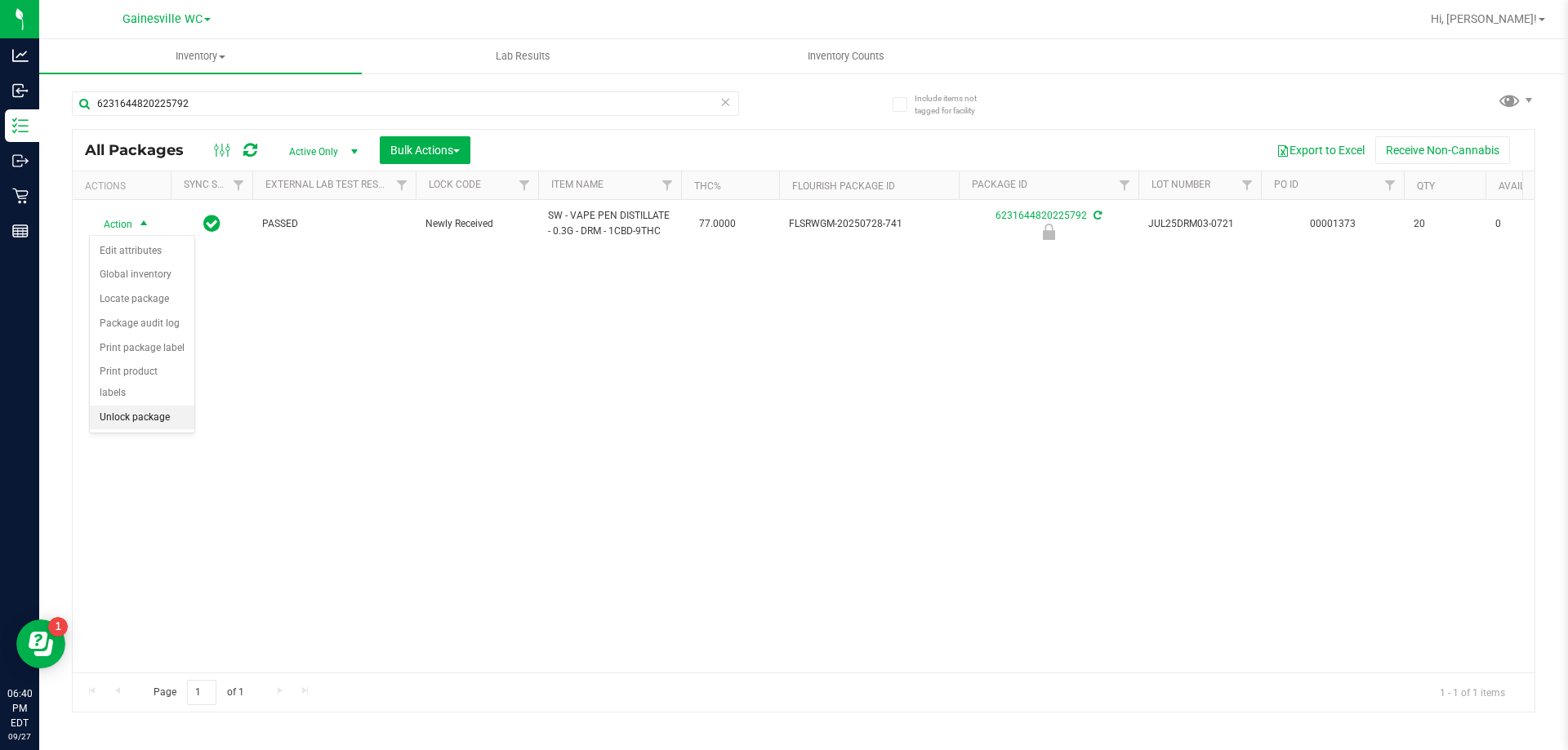
click at [158, 405] on li "Unlock package" at bounding box center [142, 417] width 105 height 25
